Goal: Information Seeking & Learning: Learn about a topic

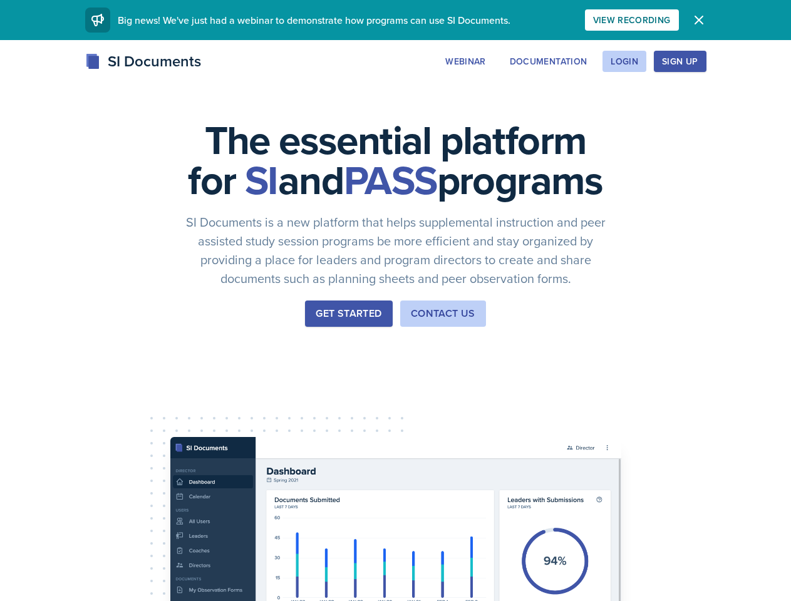
click at [395, 301] on div "The essential platform for SI and PASS programs SI Documents is a new platform …" at bounding box center [395, 420] width 791 height 761
click at [671, 20] on div "View Recording" at bounding box center [632, 20] width 78 height 10
click at [703, 20] on icon "button" at bounding box center [699, 20] width 8 height 8
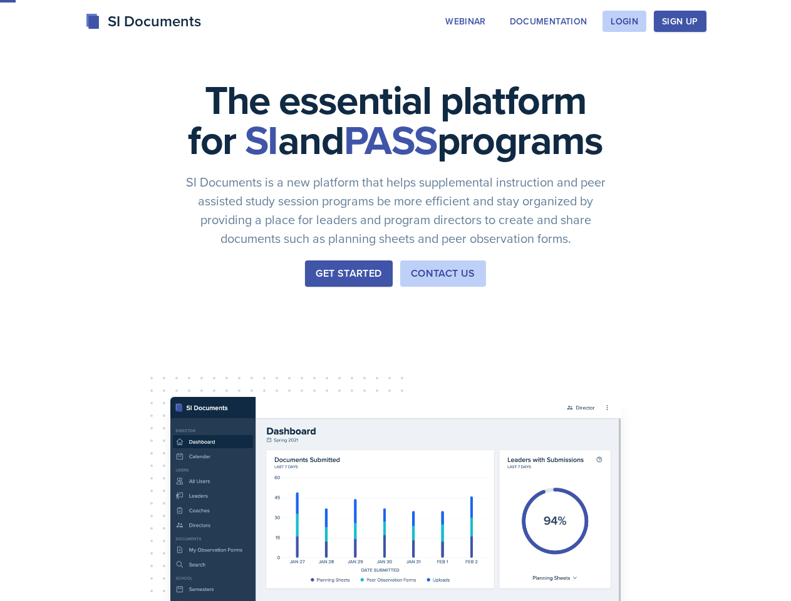
click at [542, 61] on div "The essential platform for SI and PASS programs SI Documents is a new platform …" at bounding box center [395, 380] width 791 height 761
click at [624, 61] on div "The essential platform for SI and PASS programs SI Documents is a new platform …" at bounding box center [395, 380] width 791 height 761
click at [700, 61] on div "The essential platform for SI and PASS programs SI Documents is a new platform …" at bounding box center [395, 380] width 791 height 761
click at [755, 61] on div "The essential platform for SI and PASS programs SI Documents is a new platform …" at bounding box center [395, 380] width 791 height 761
click at [74, 393] on div "The essential platform for SI and PASS programs SI Documents is a new platform …" at bounding box center [395, 380] width 791 height 761
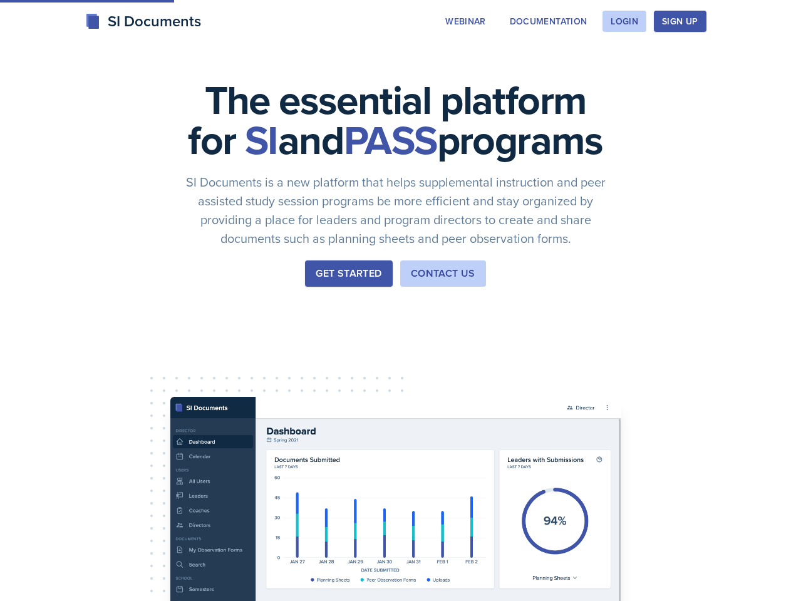
click at [169, 393] on div "The essential platform for SI and PASS programs SI Documents is a new platform …" at bounding box center [395, 380] width 791 height 761
